Goal: Information Seeking & Learning: Check status

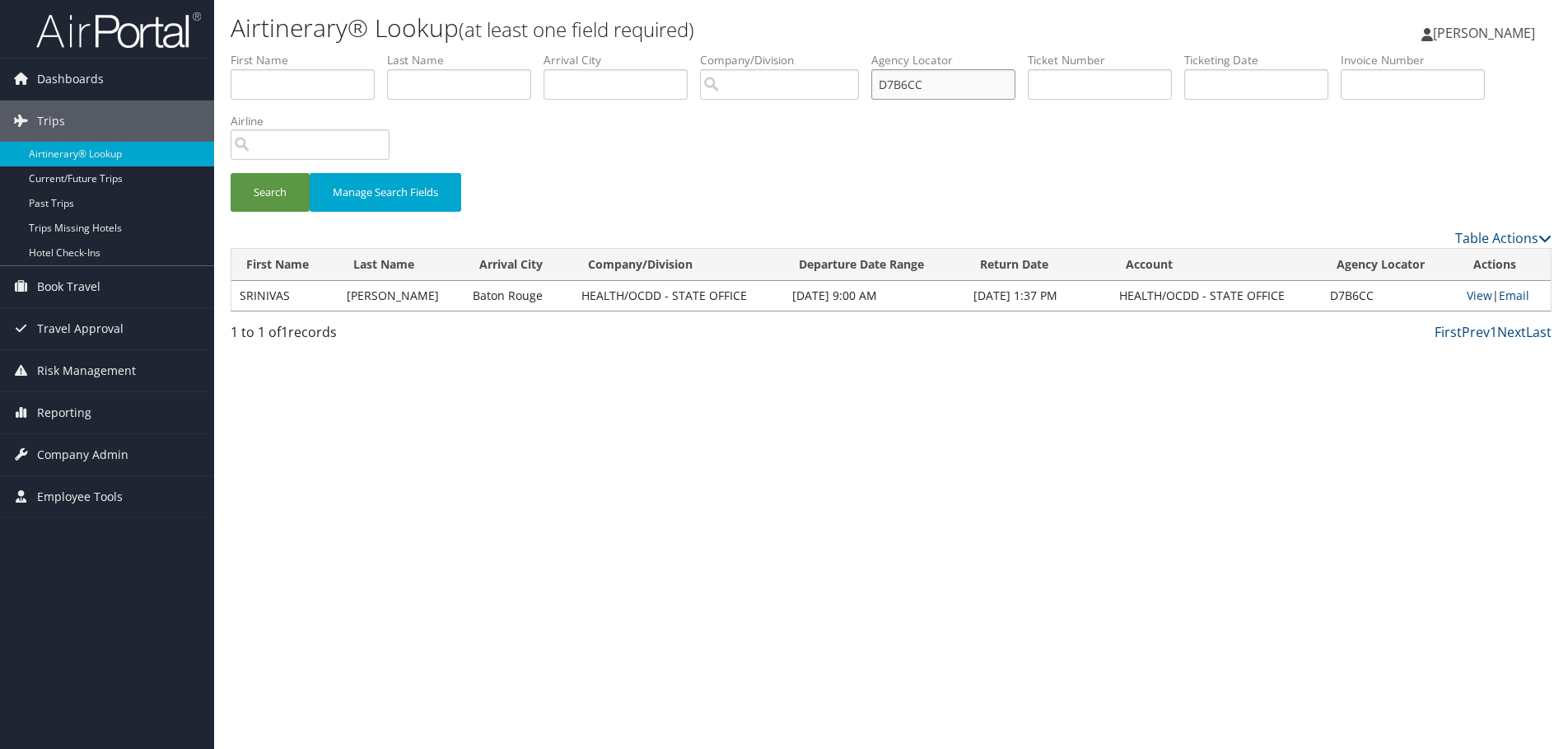
click at [922, 77] on input "D7B6CC" at bounding box center [943, 84] width 144 height 30
paste input "CYM5SW"
type input "CYM5SW"
click at [287, 184] on button "Search" at bounding box center [270, 192] width 79 height 39
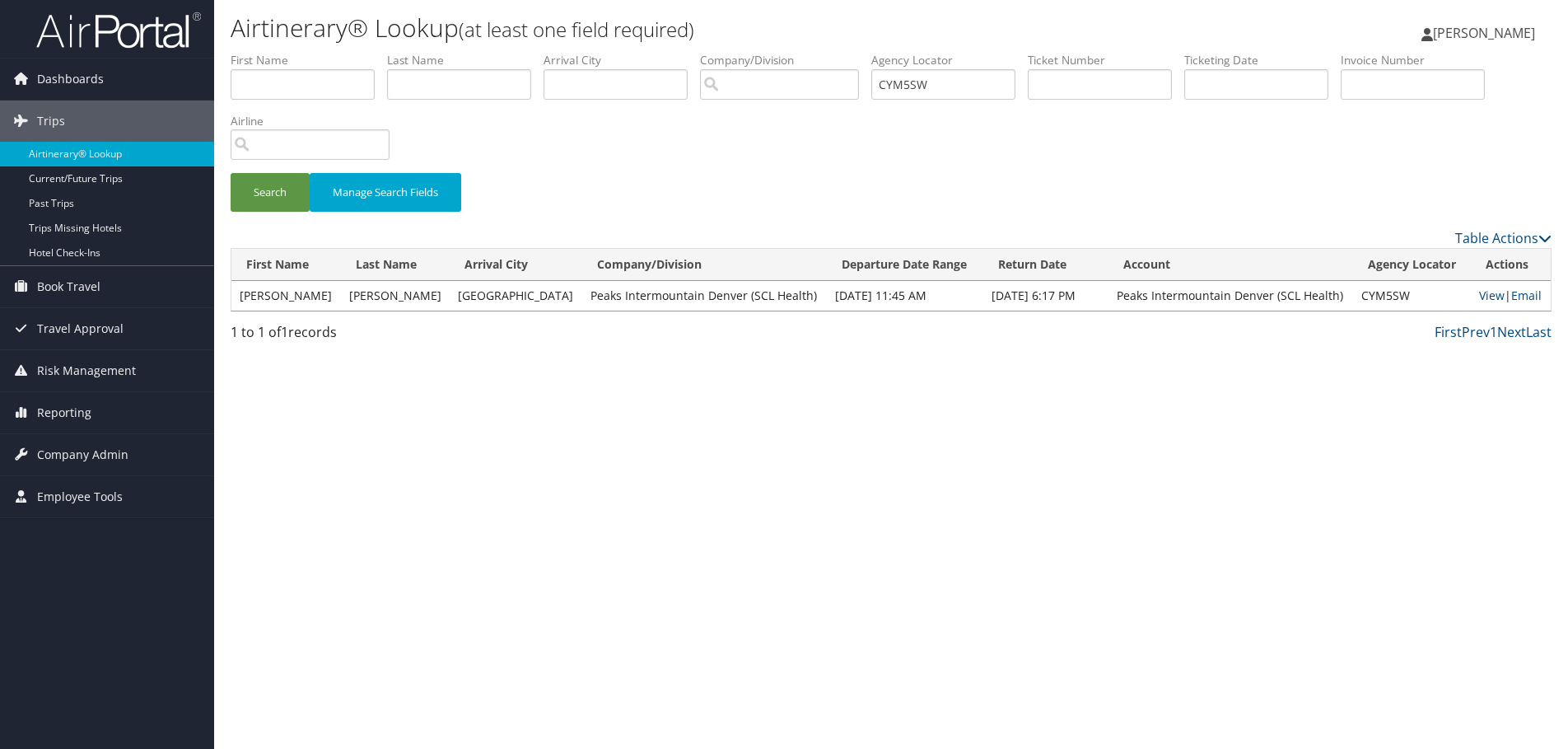
click at [1471, 295] on td "View | Email" at bounding box center [1510, 295] width 80 height 30
click at [1479, 292] on link "View" at bounding box center [1492, 295] width 26 height 15
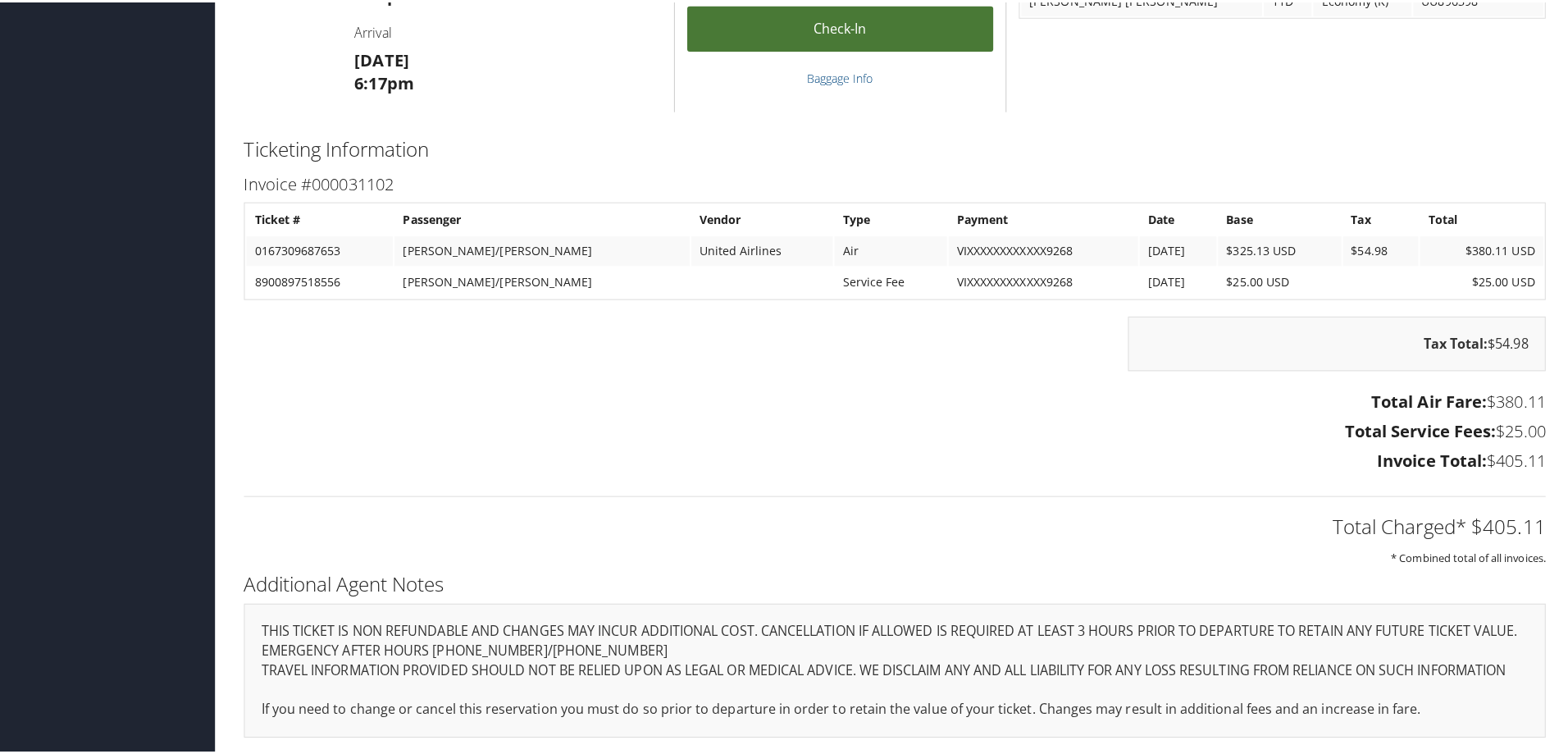
scroll to position [1507, 0]
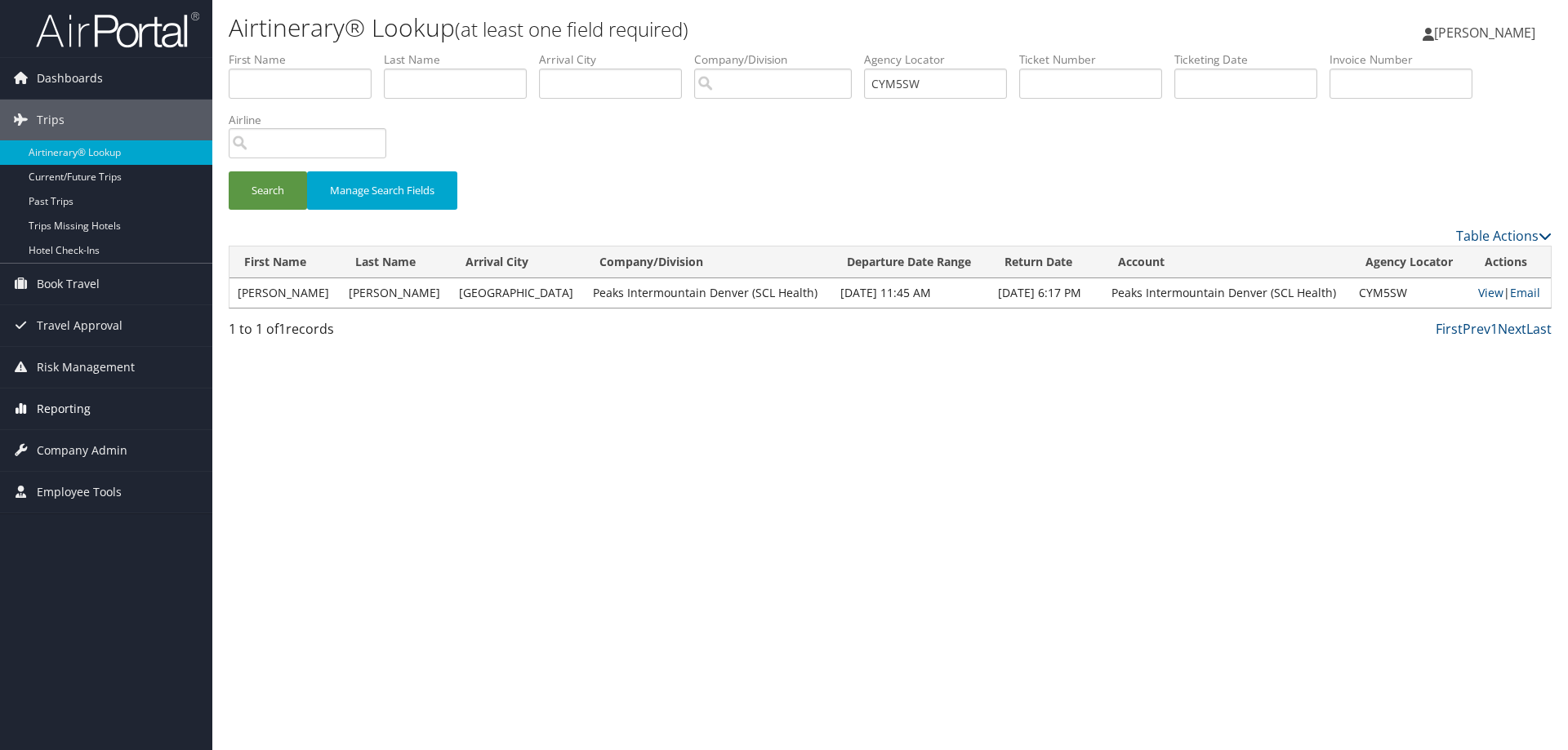
click at [43, 402] on span "Reporting" at bounding box center [63, 409] width 54 height 41
click at [56, 441] on link "Unused Tickets" at bounding box center [106, 441] width 212 height 25
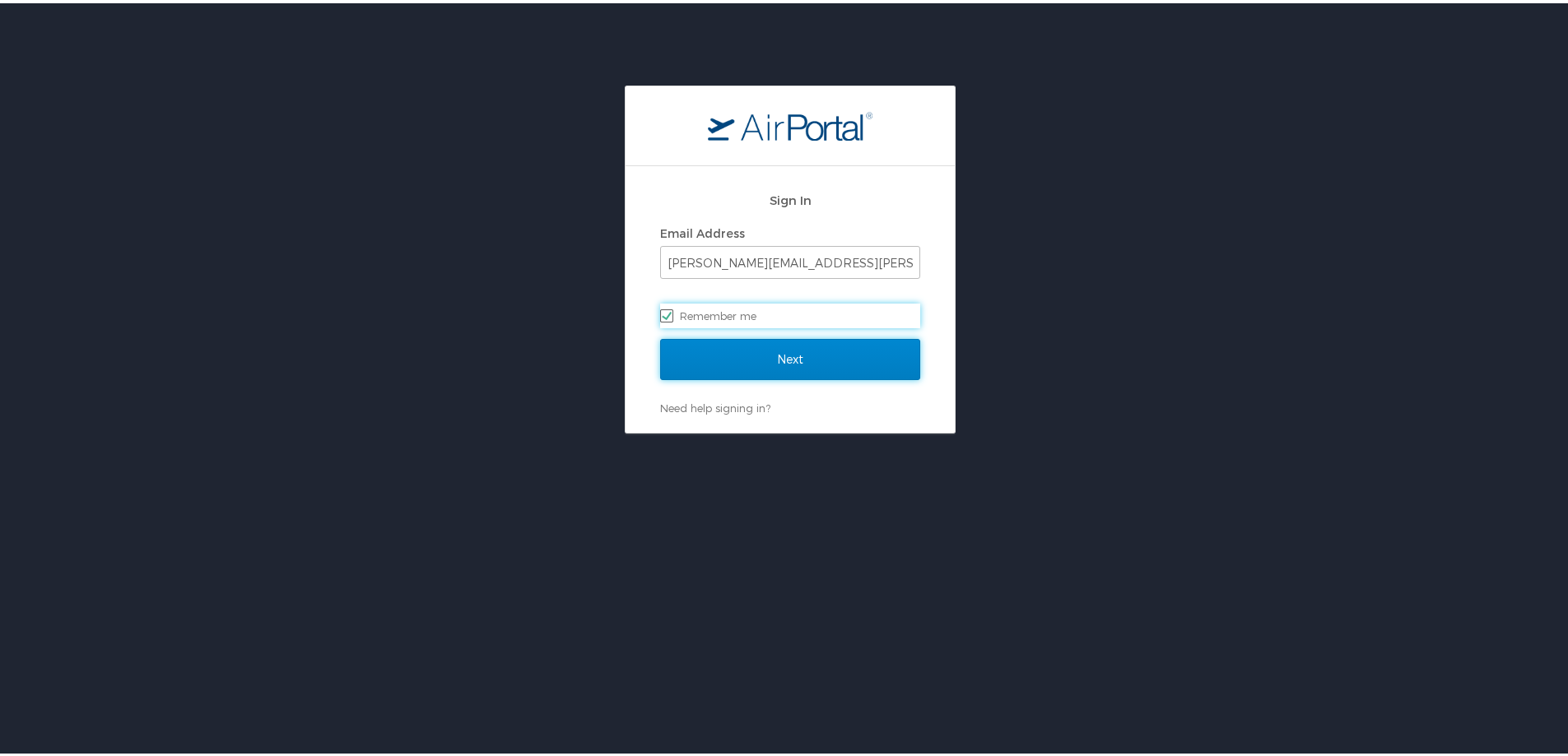
click at [720, 358] on input "Next" at bounding box center [790, 356] width 260 height 41
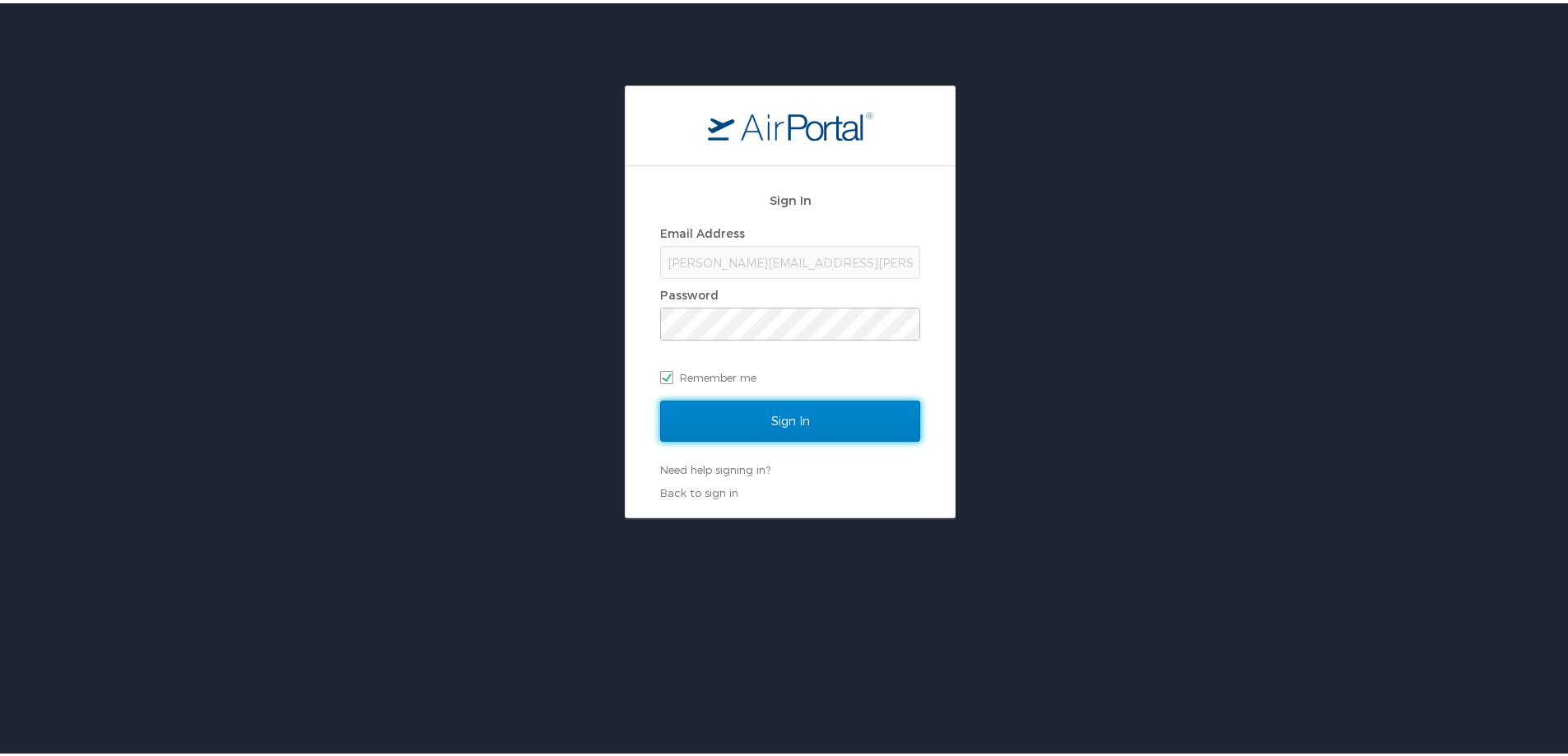
click at [723, 404] on input "Sign In" at bounding box center [790, 418] width 260 height 41
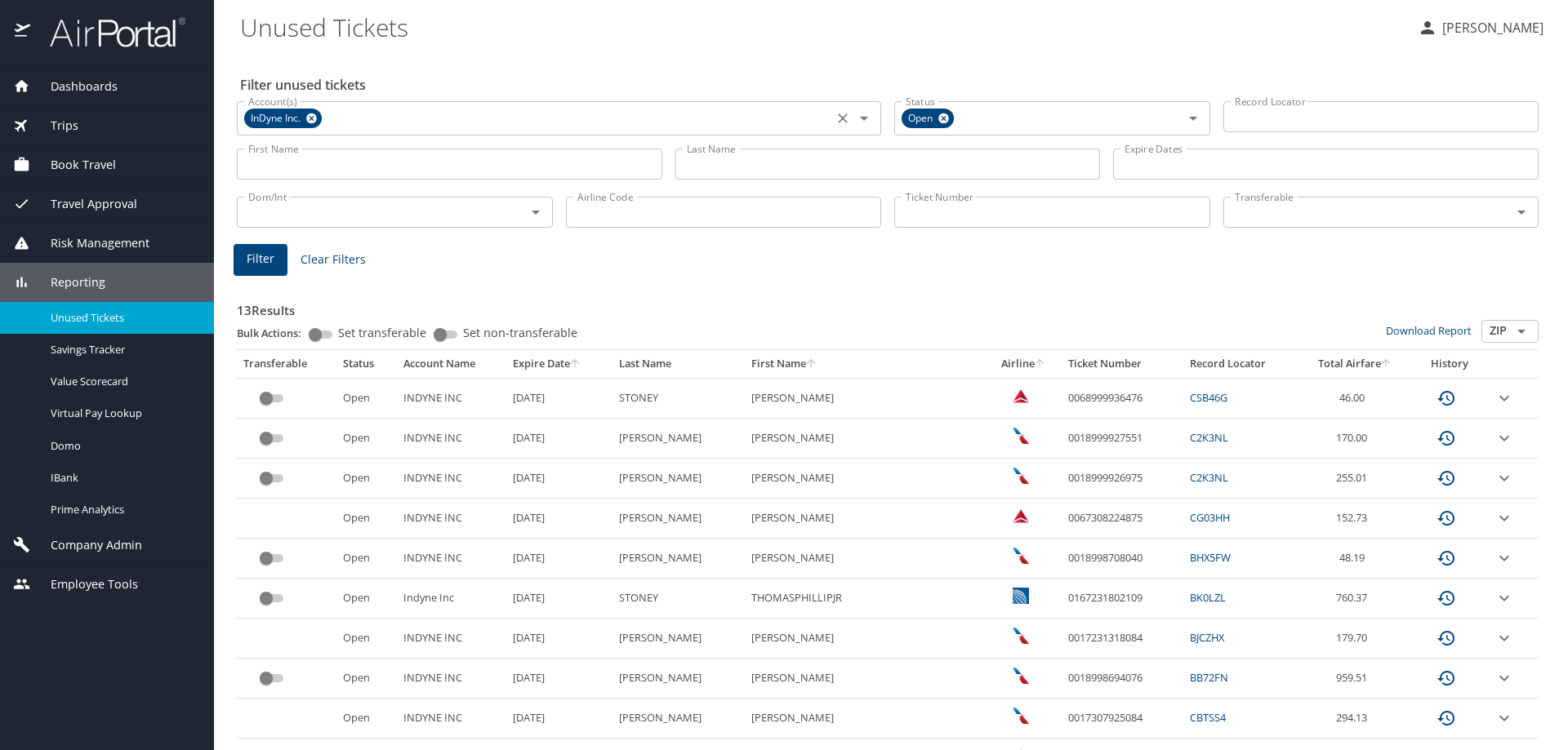
click at [310, 115] on icon at bounding box center [312, 118] width 10 height 10
click at [342, 112] on input "Account(s)" at bounding box center [535, 117] width 586 height 21
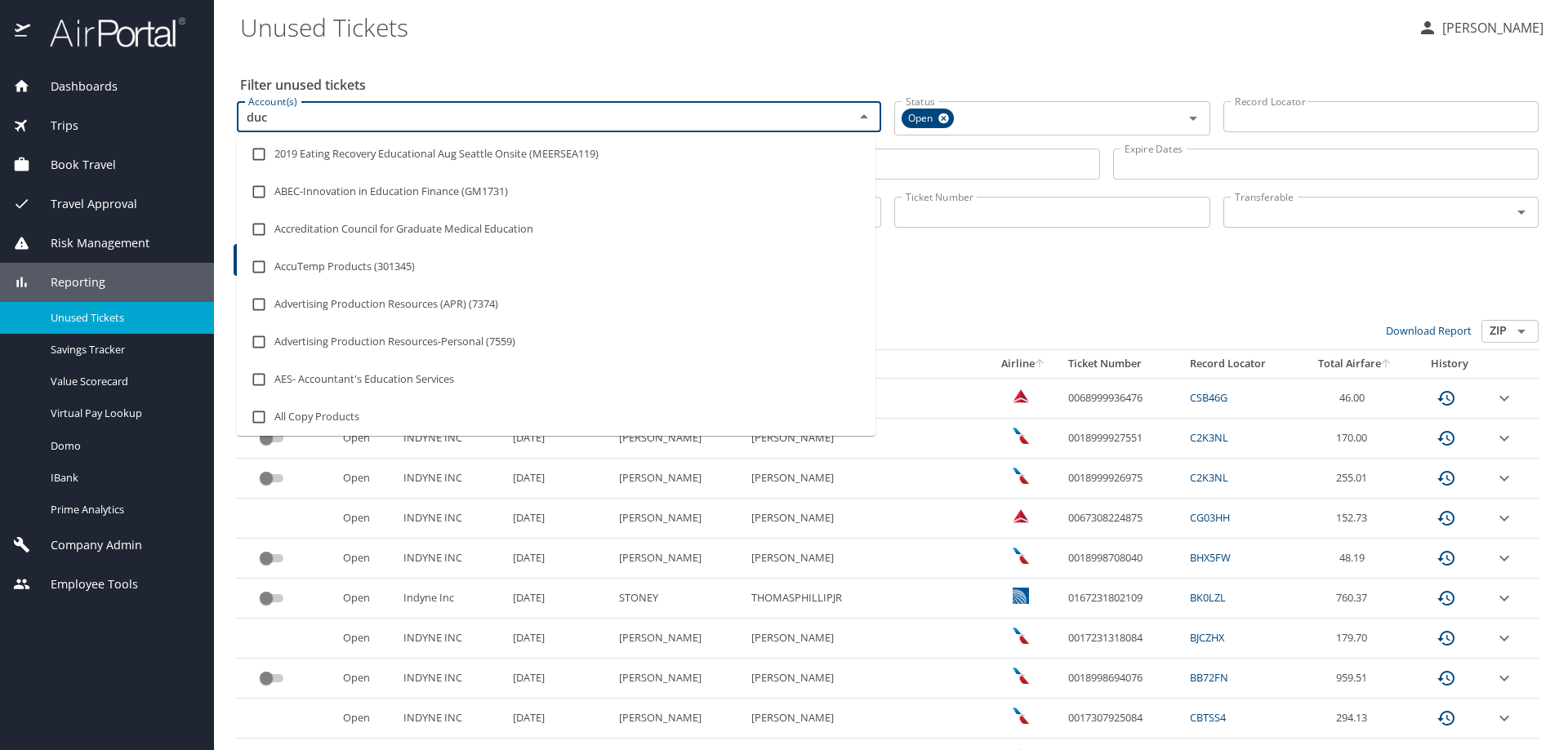
type input "duco"
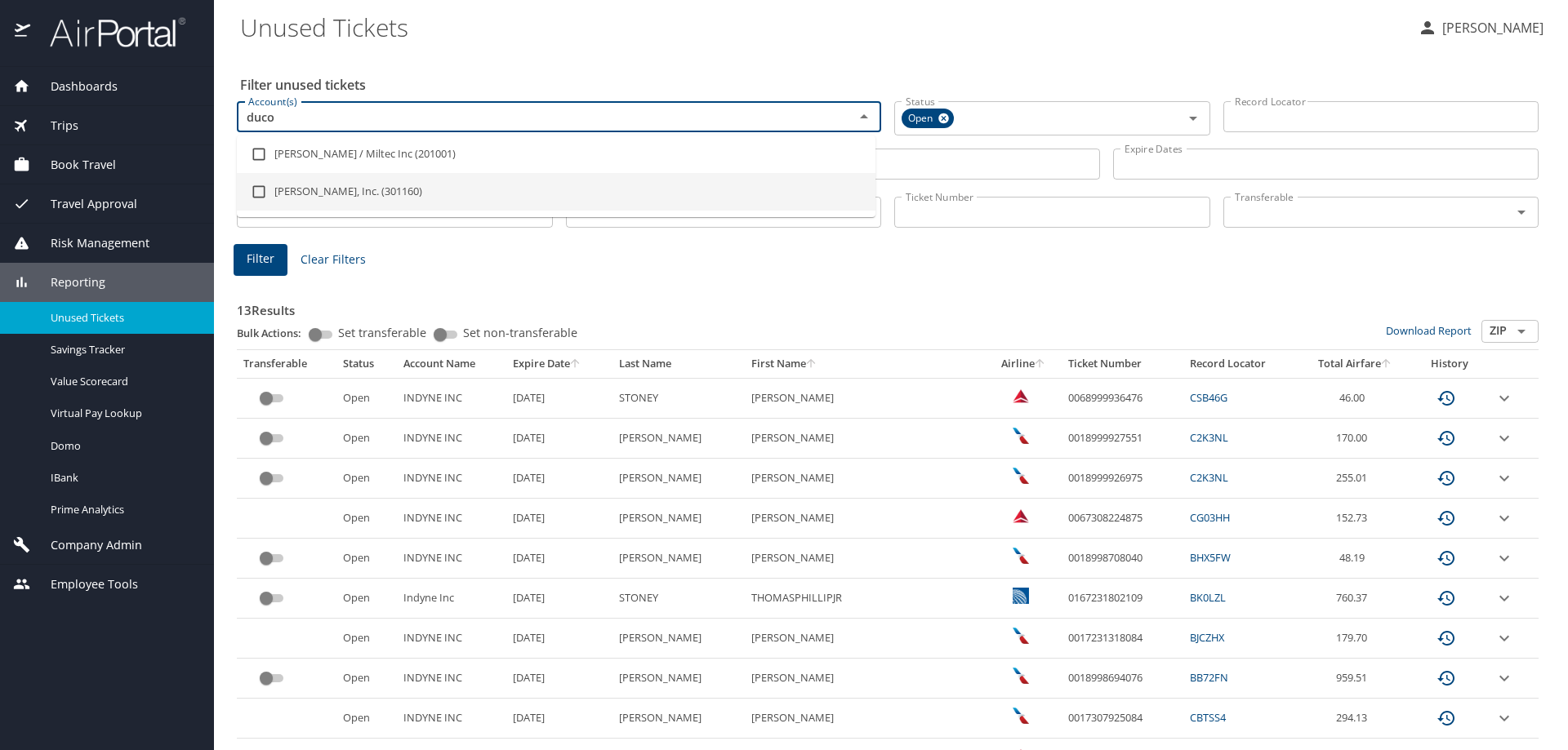
click at [376, 203] on li "Ducommun, Inc. (301160)" at bounding box center [556, 192] width 639 height 37
checkbox input "true"
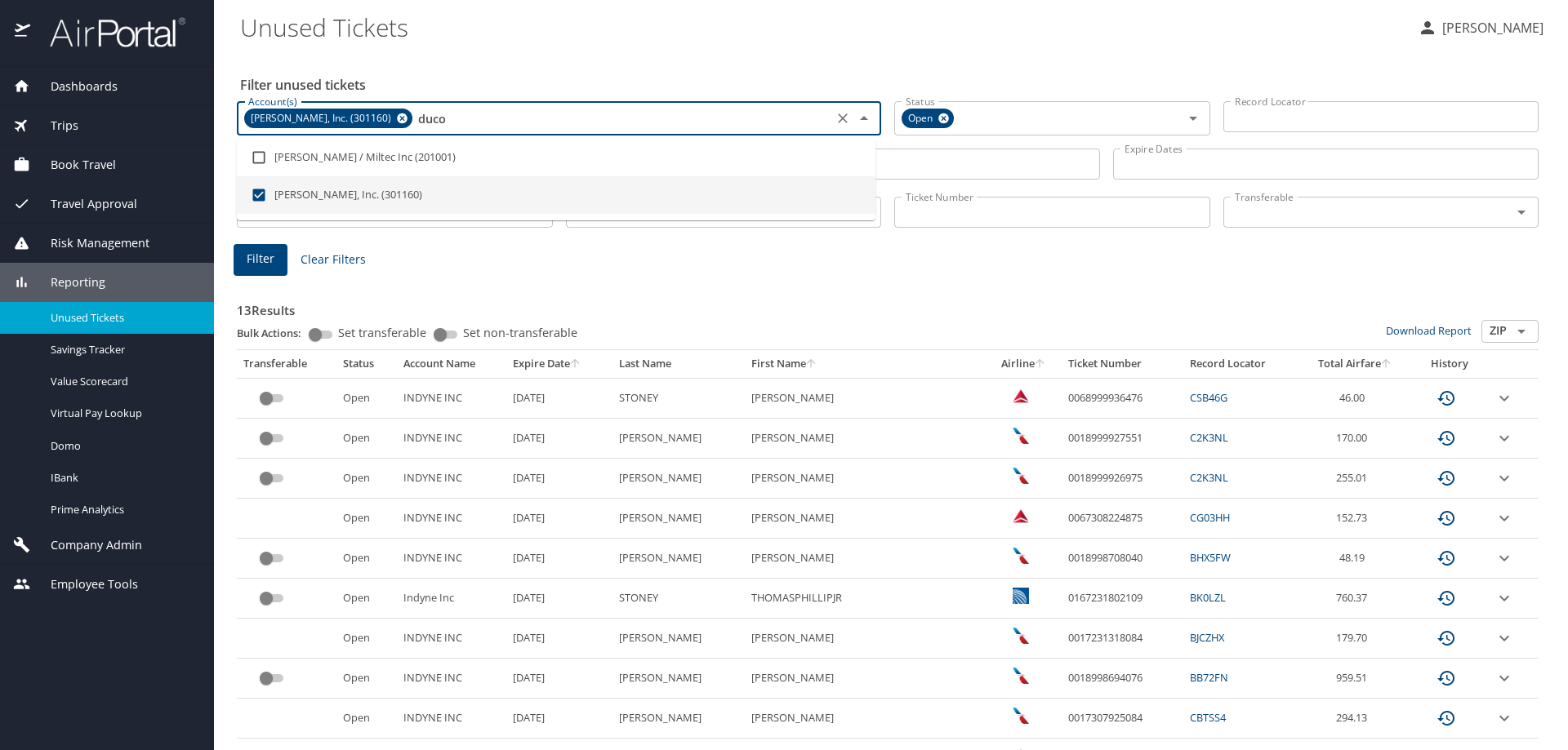
type input "duco"
click at [612, 279] on div "13 Results Bulk Actions: Set transferable Set non-transferable Download Report …" at bounding box center [887, 610] width 1301 height 663
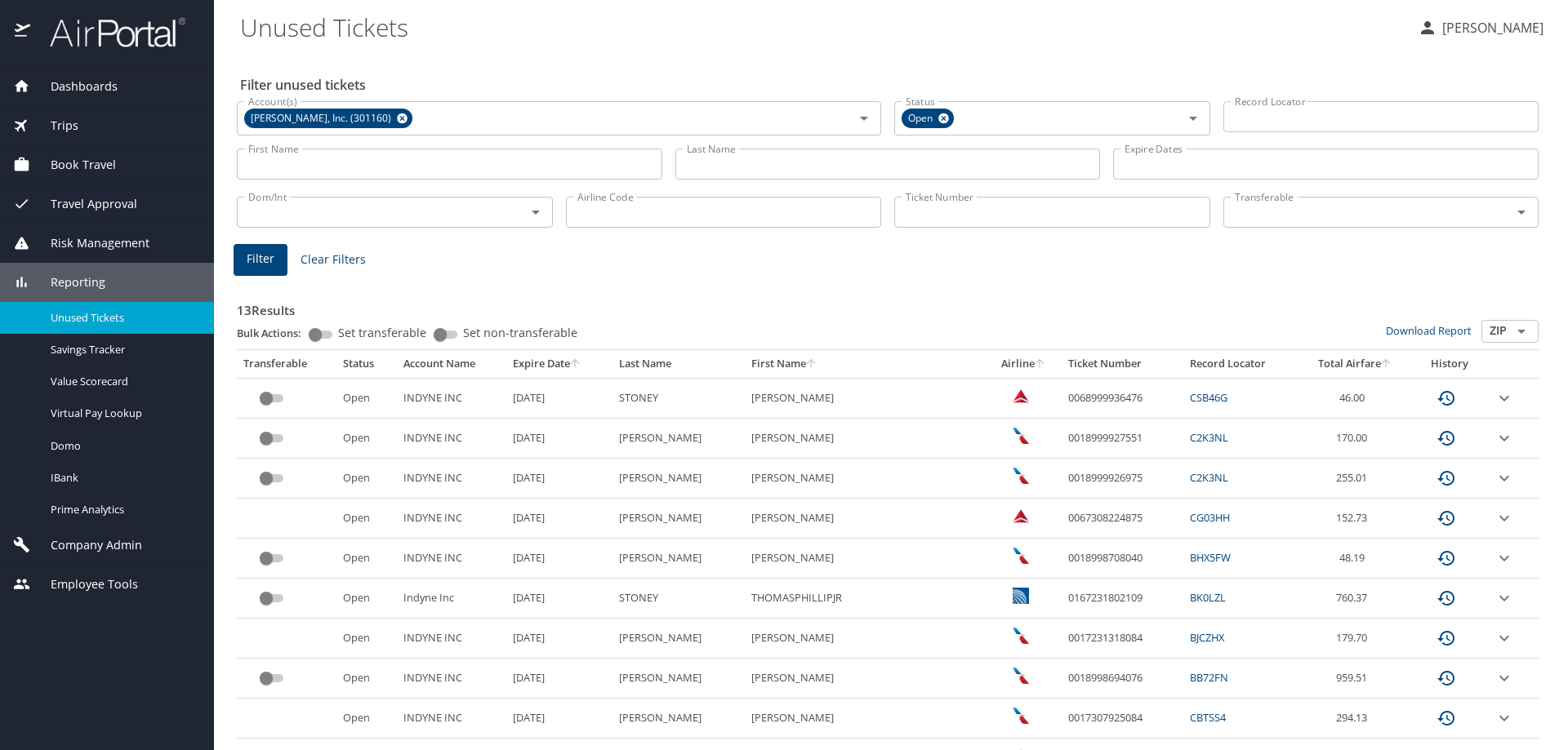
click at [697, 165] on input "Last Name" at bounding box center [888, 164] width 426 height 31
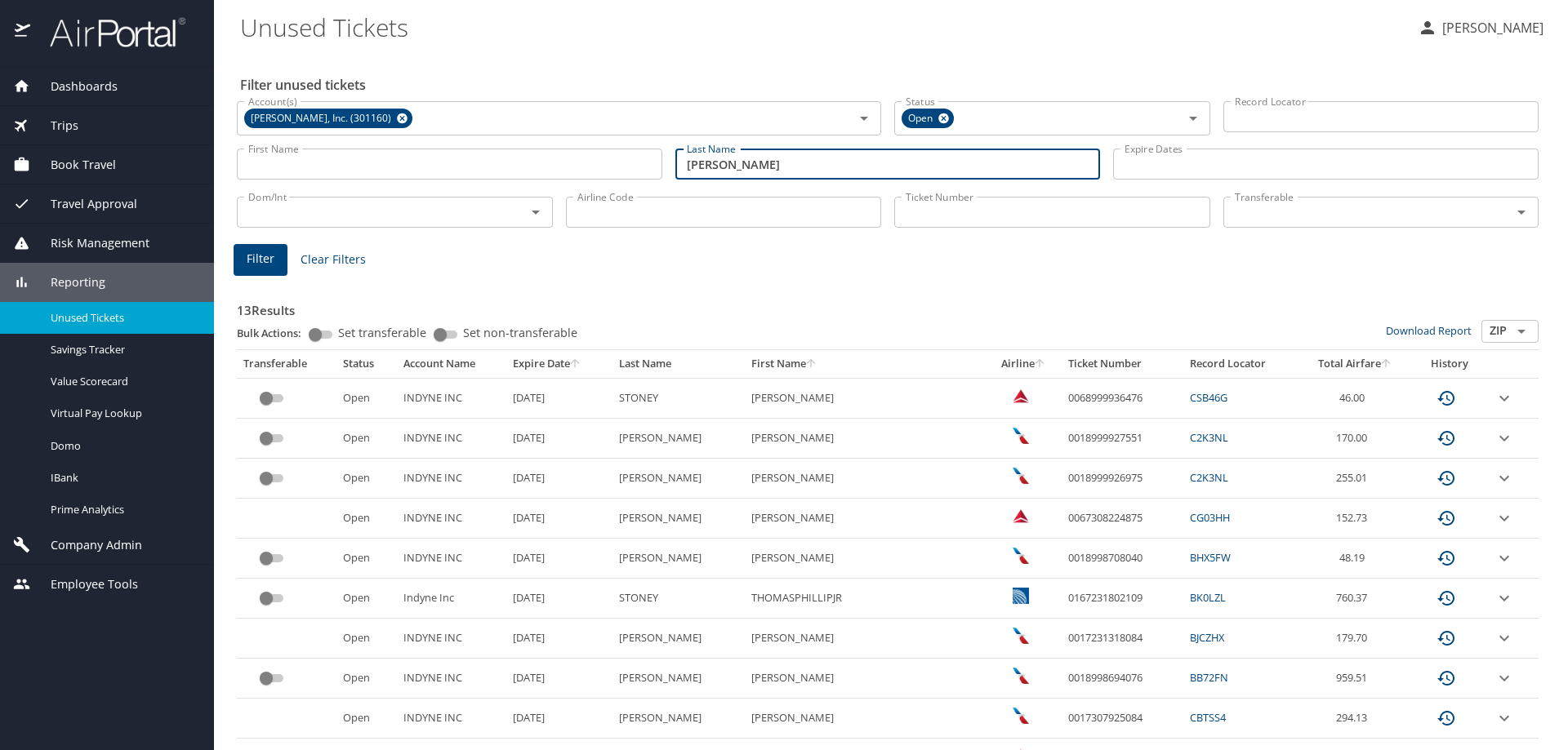
type input "magana"
click at [254, 253] on span "Filter" at bounding box center [261, 259] width 28 height 20
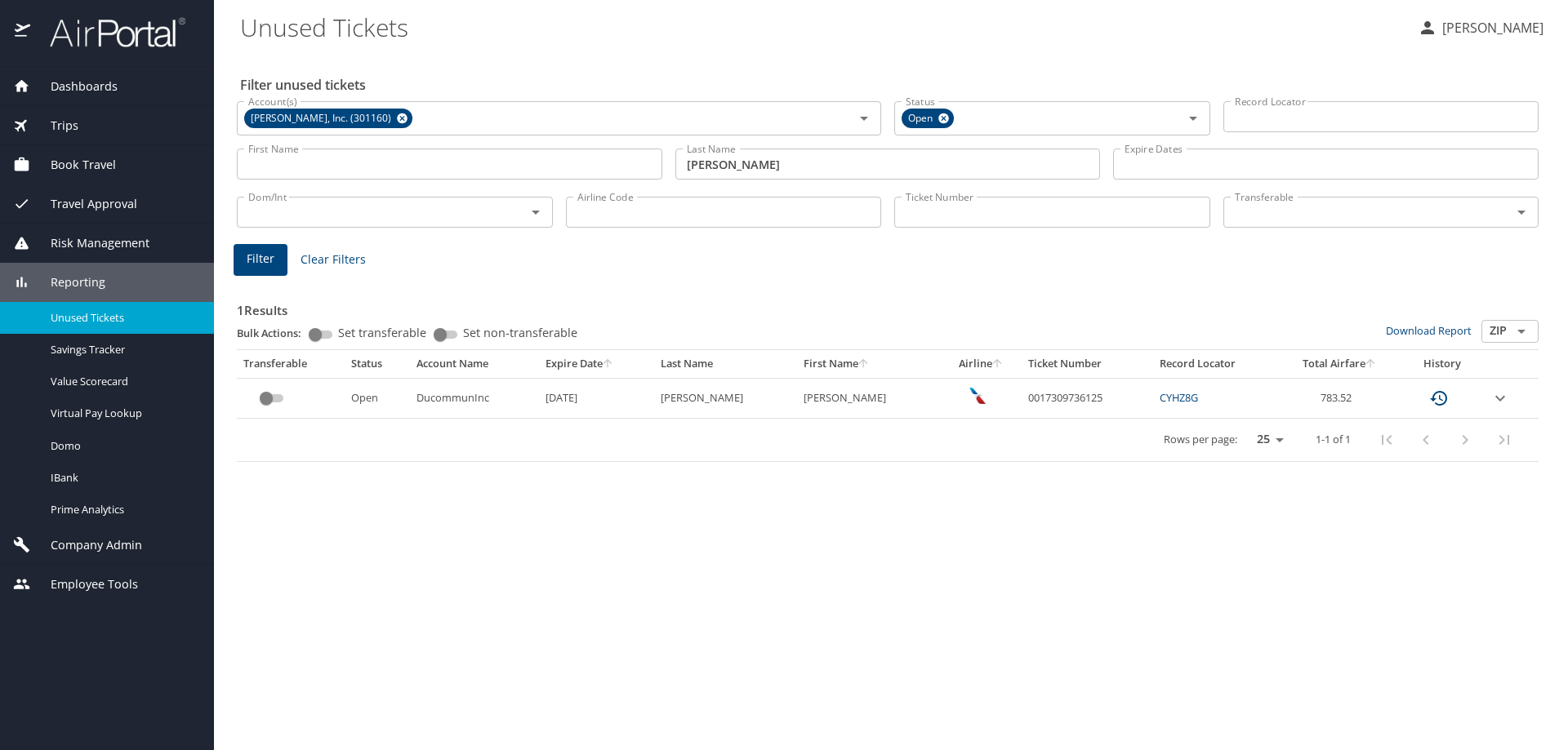
click at [1041, 398] on td "0017309736125" at bounding box center [1088, 398] width 131 height 40
copy td "0017309736125"
